Goal: Find specific page/section: Find specific page/section

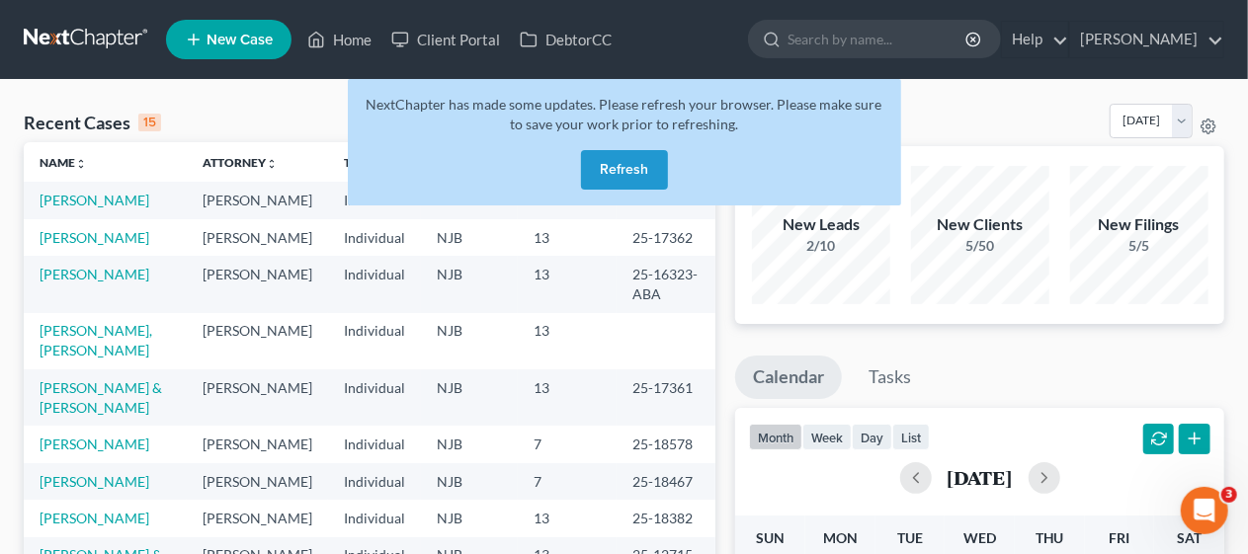
click at [627, 170] on button "Refresh" at bounding box center [624, 170] width 87 height 40
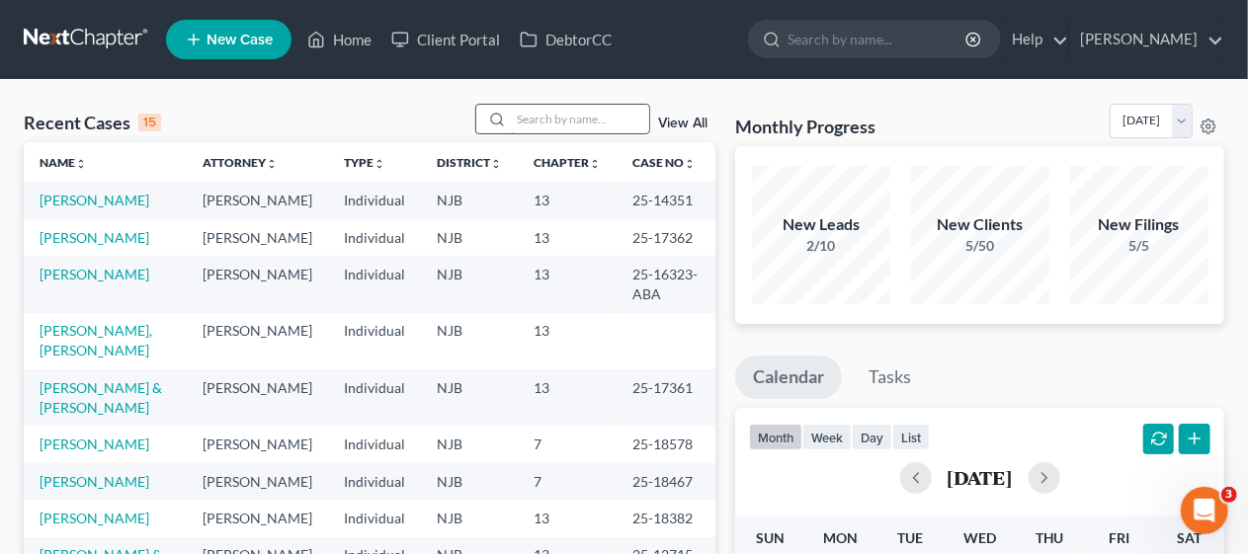
click at [539, 116] on input "search" at bounding box center [580, 119] width 138 height 29
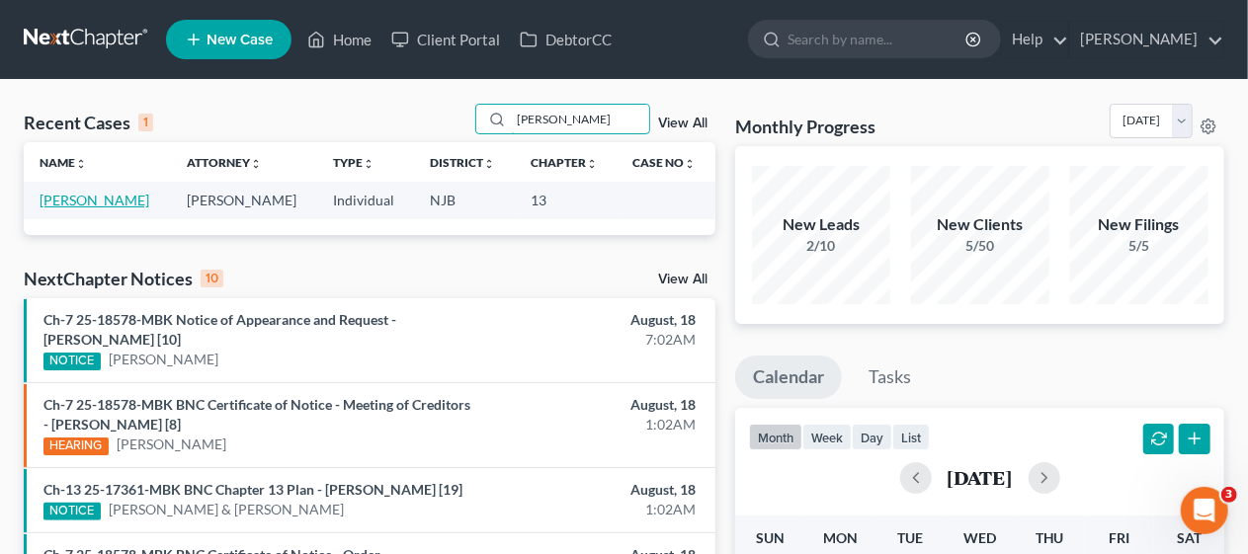
type input "mastro"
click at [141, 201] on link "Mastrocola, Domenick" at bounding box center [95, 200] width 110 height 17
